Goal: Manage account settings

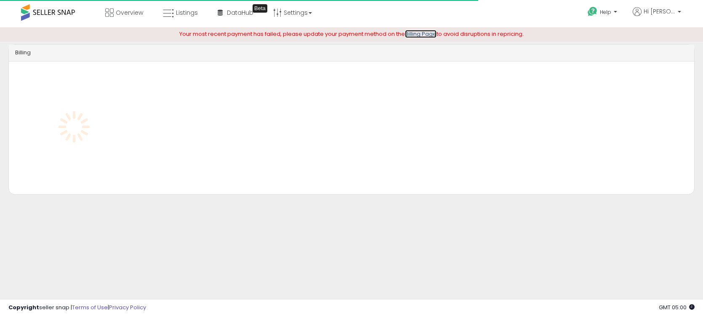
click at [428, 34] on link "Billing Page" at bounding box center [421, 34] width 32 height 8
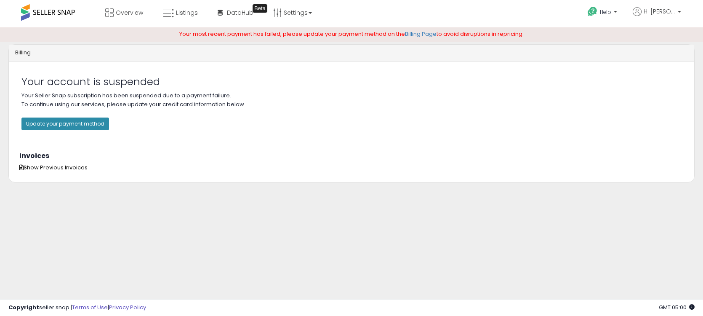
click at [93, 126] on button "Update your payment method" at bounding box center [65, 123] width 88 height 13
click at [187, 16] on span "Listings" at bounding box center [187, 12] width 22 height 8
